Goal: Task Accomplishment & Management: Manage account settings

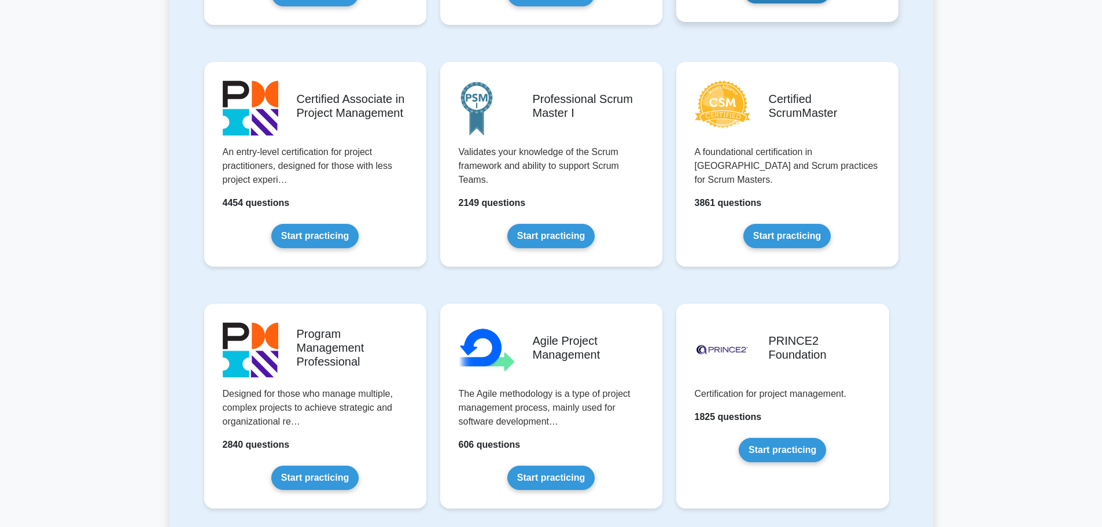
scroll to position [463, 0]
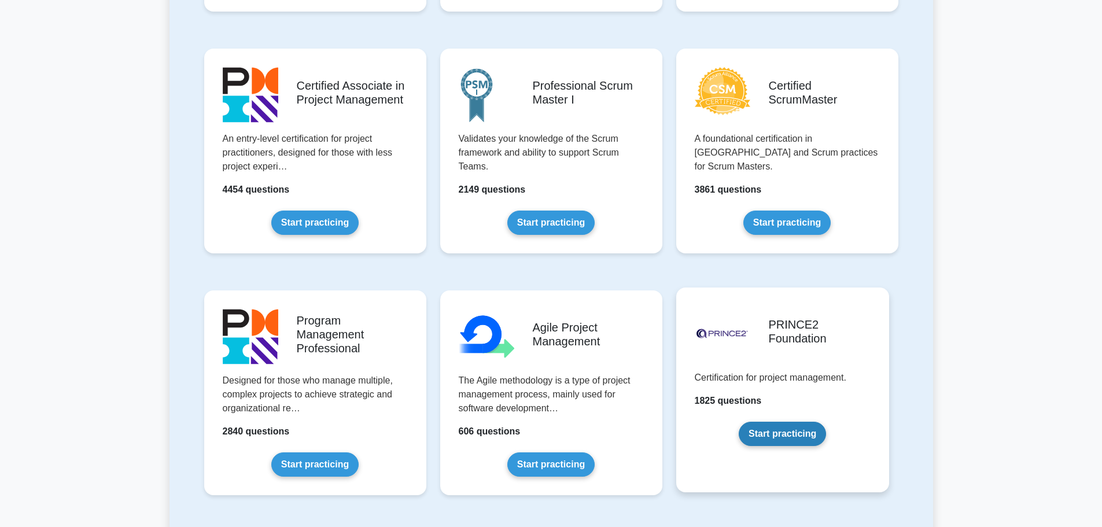
click at [799, 437] on link "Start practicing" at bounding box center [782, 434] width 87 height 24
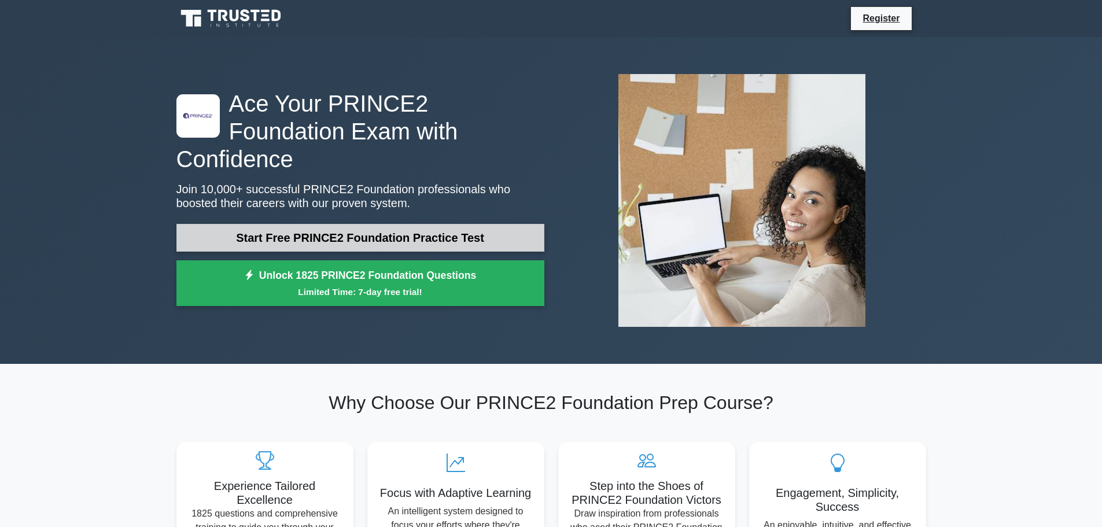
click at [453, 224] on link "Start Free PRINCE2 Foundation Practice Test" at bounding box center [360, 238] width 368 height 28
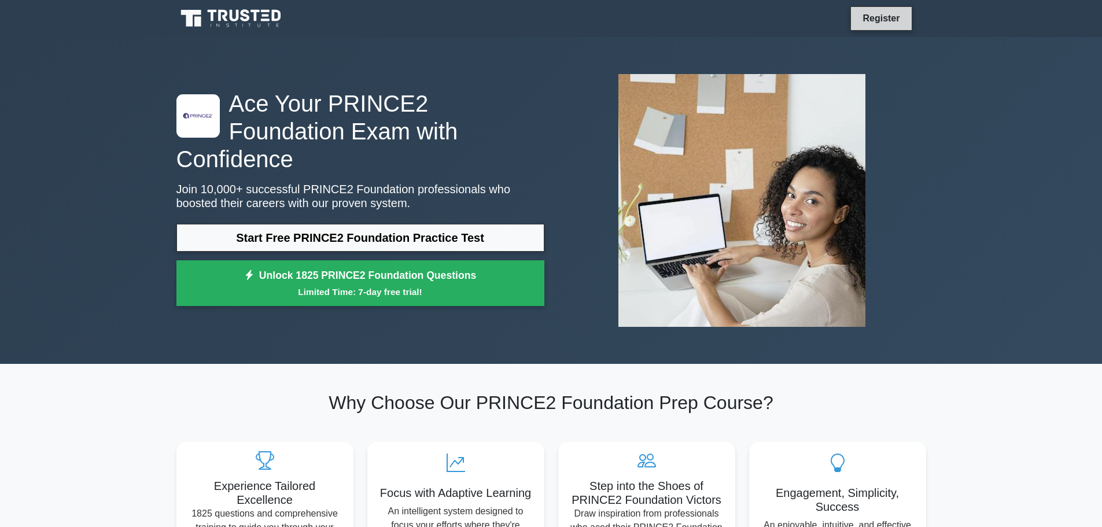
click at [880, 17] on link "Register" at bounding box center [881, 18] width 51 height 14
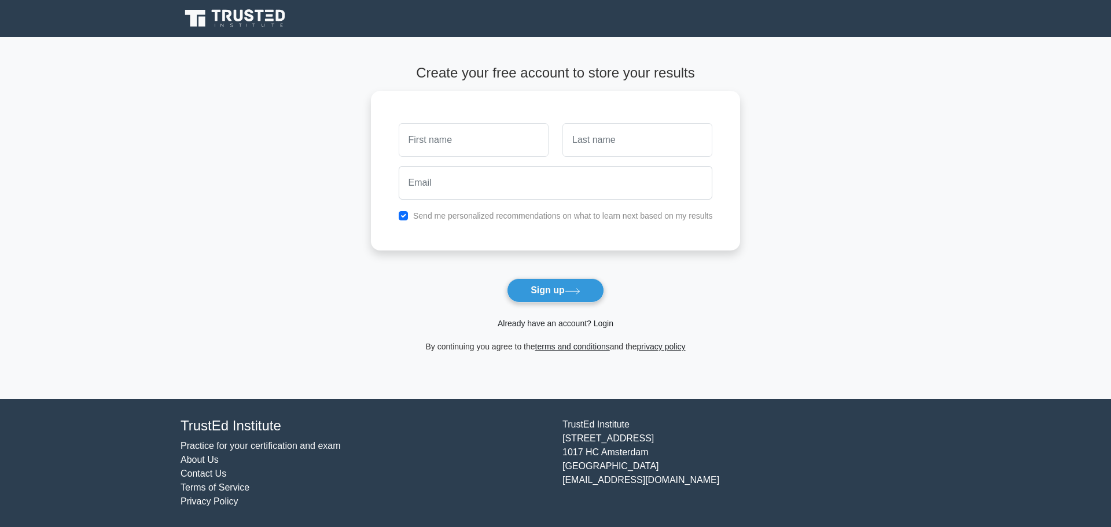
click at [522, 326] on link "Already have an account? Login" at bounding box center [555, 323] width 116 height 9
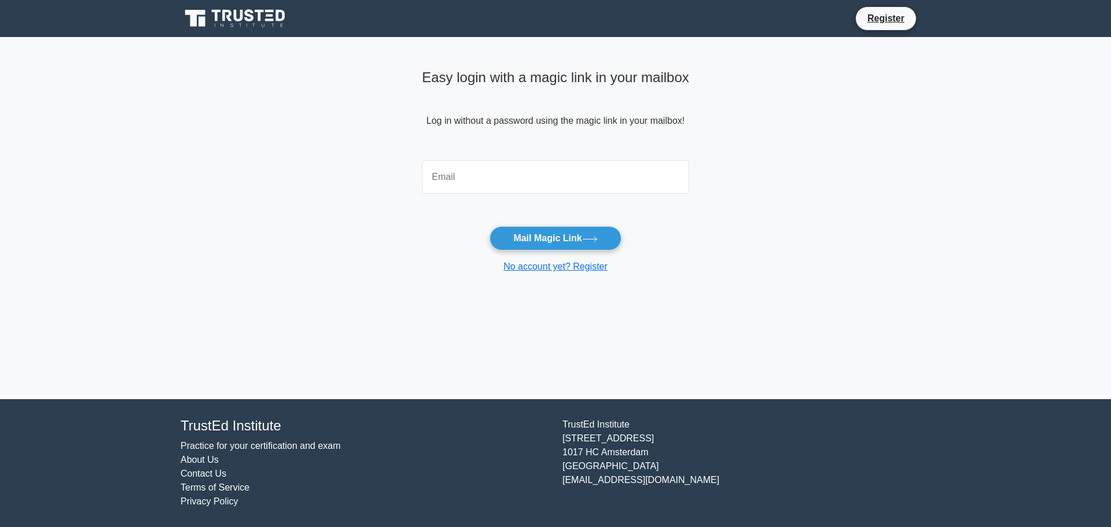
click at [482, 181] on input "email" at bounding box center [555, 177] width 267 height 34
click at [482, 180] on input "email" at bounding box center [555, 177] width 267 height 34
type input "[EMAIL_ADDRESS][DOMAIN_NAME]"
click at [489, 226] on button "Mail Magic Link" at bounding box center [554, 238] width 131 height 24
